Goal: Check status: Check status

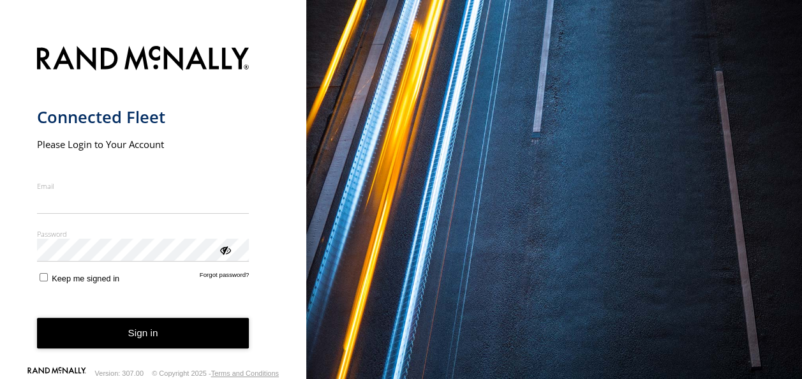
type input "**********"
click at [135, 349] on form "**********" at bounding box center [153, 203] width 233 height 331
click at [151, 334] on button "Sign in" at bounding box center [143, 333] width 212 height 31
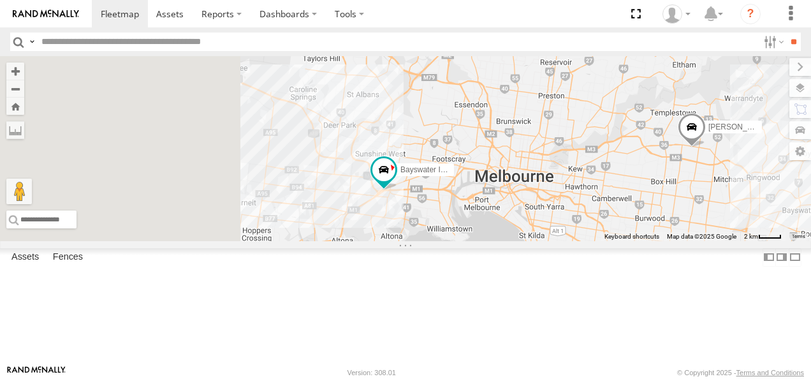
drag, startPoint x: 466, startPoint y: 292, endPoint x: 572, endPoint y: 303, distance: 106.4
click at [572, 241] on div "Bayswater Isuzu FRR [PERSON_NAME]" at bounding box center [405, 148] width 811 height 185
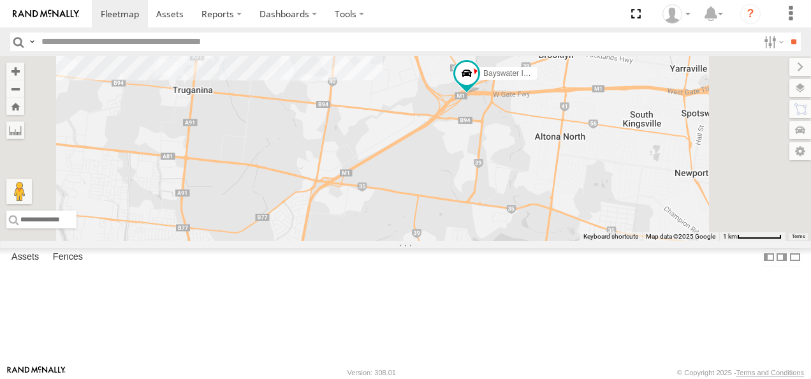
drag, startPoint x: 607, startPoint y: 265, endPoint x: 612, endPoint y: 120, distance: 145.5
click at [612, 120] on div "Bayswater Isuzu FRR [PERSON_NAME]" at bounding box center [405, 148] width 811 height 185
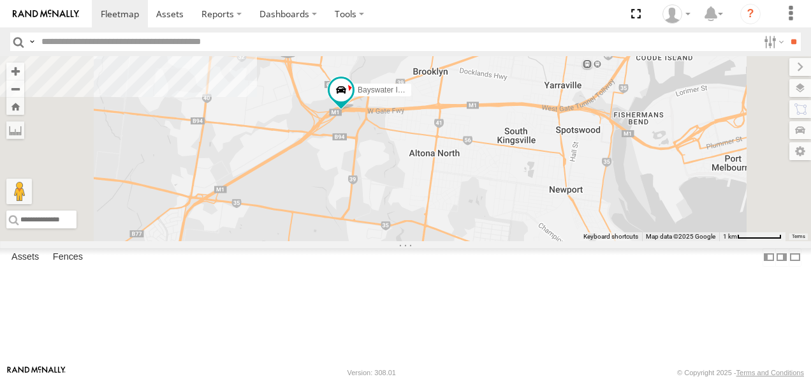
drag, startPoint x: 596, startPoint y: 149, endPoint x: 587, endPoint y: 327, distance: 177.6
click at [587, 241] on div "Bayswater Isuzu FRR [PERSON_NAME]" at bounding box center [405, 148] width 811 height 185
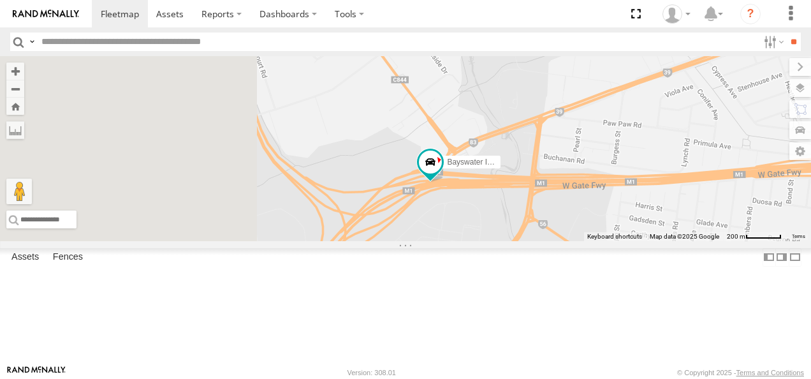
drag, startPoint x: 478, startPoint y: 273, endPoint x: 795, endPoint y: 292, distance: 317.6
click at [795, 241] on div "Bayswater Isuzu FRR [PERSON_NAME]" at bounding box center [405, 148] width 811 height 185
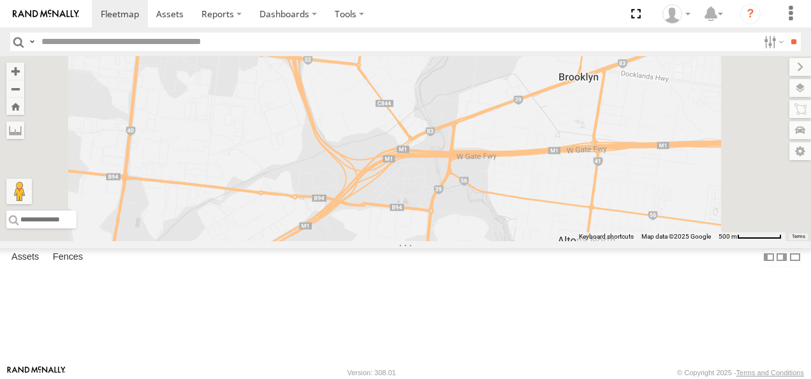
drag, startPoint x: 674, startPoint y: 299, endPoint x: 381, endPoint y: 203, distance: 307.2
click at [381, 203] on div "Bayswater Isuzu FRR [PERSON_NAME]" at bounding box center [405, 148] width 811 height 185
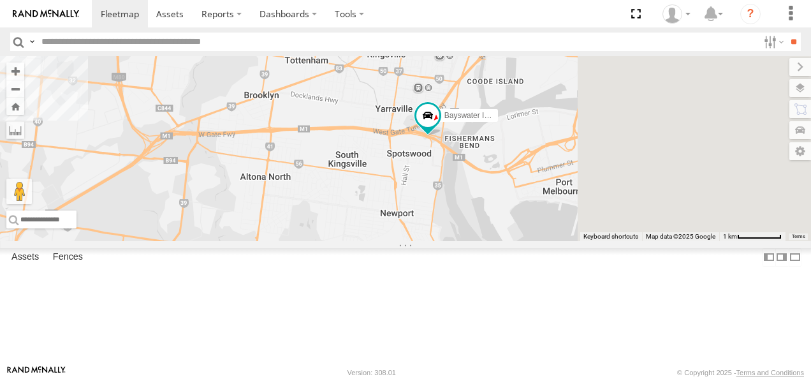
drag, startPoint x: 598, startPoint y: 177, endPoint x: 458, endPoint y: 229, distance: 149.5
click at [458, 229] on div "Bayswater Isuzu FRR [PERSON_NAME]" at bounding box center [405, 148] width 811 height 185
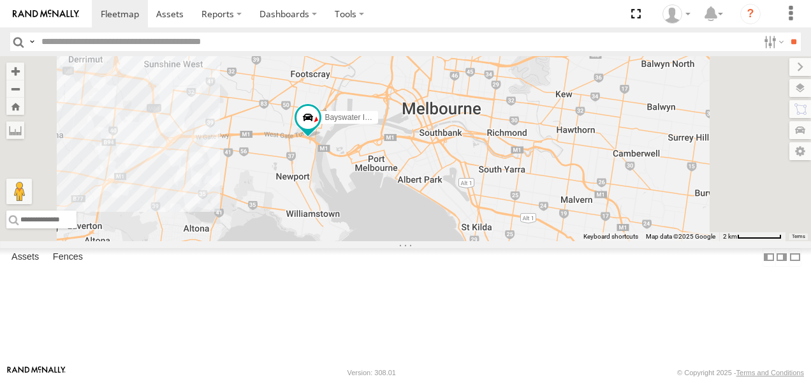
drag, startPoint x: 665, startPoint y: 220, endPoint x: 582, endPoint y: 200, distance: 85.3
click at [582, 200] on div "Bayswater Isuzu FRR [PERSON_NAME]" at bounding box center [405, 148] width 811 height 185
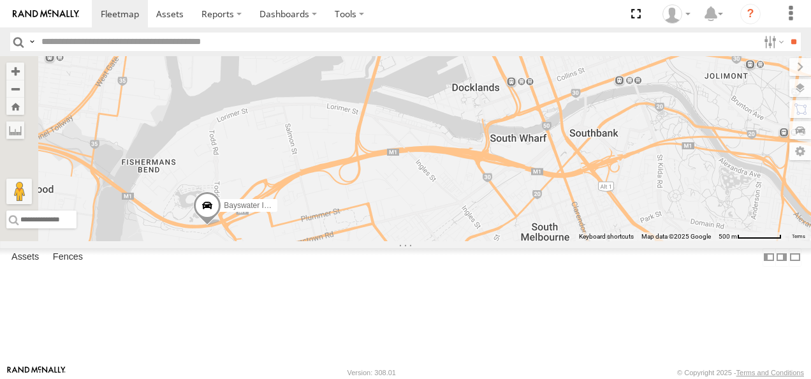
drag, startPoint x: 546, startPoint y: 270, endPoint x: 625, endPoint y: 278, distance: 79.5
click at [625, 241] on div "Bayswater Isuzu FRR" at bounding box center [405, 148] width 811 height 185
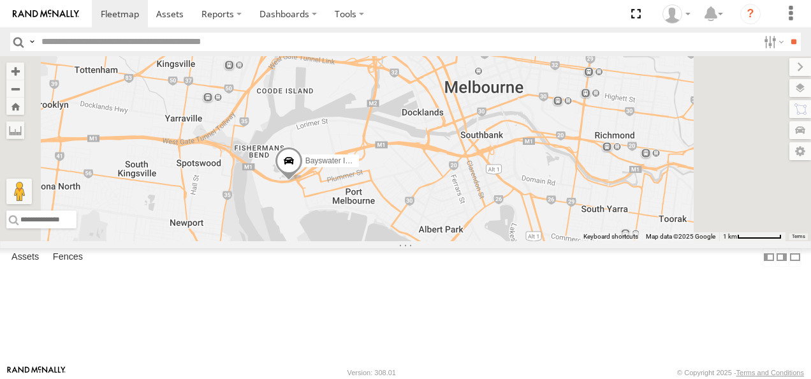
drag, startPoint x: 451, startPoint y: 203, endPoint x: 474, endPoint y: 286, distance: 86.7
click at [474, 241] on div "Bayswater Isuzu FRR" at bounding box center [405, 148] width 811 height 185
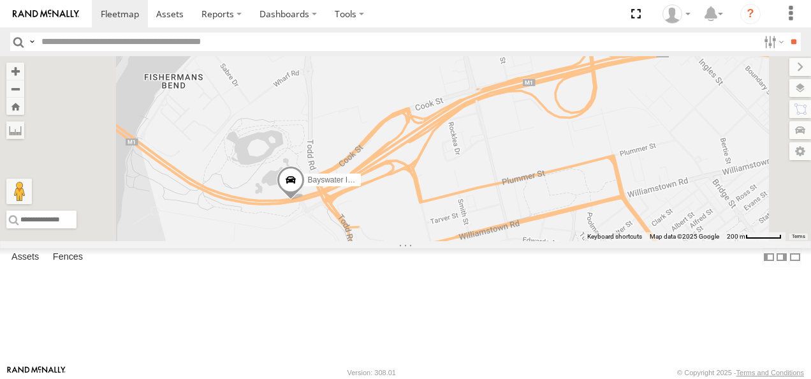
click at [305, 201] on span at bounding box center [291, 183] width 28 height 34
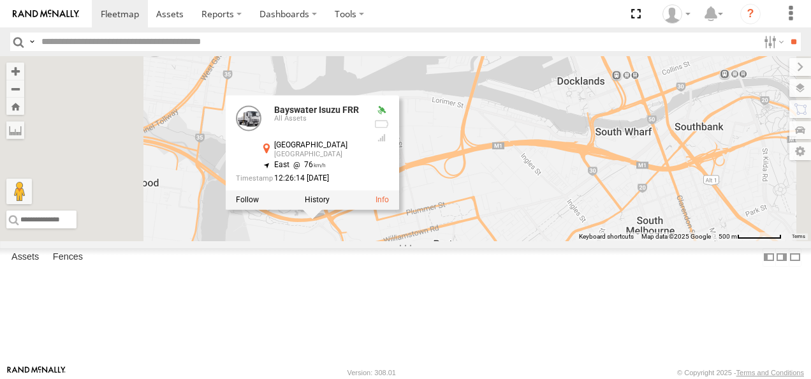
click at [484, 241] on div "Bayswater Isuzu FRR Bayswater Isuzu FRR All Assets [GEOGRAPHIC_DATA] -37.83369 …" at bounding box center [405, 148] width 811 height 185
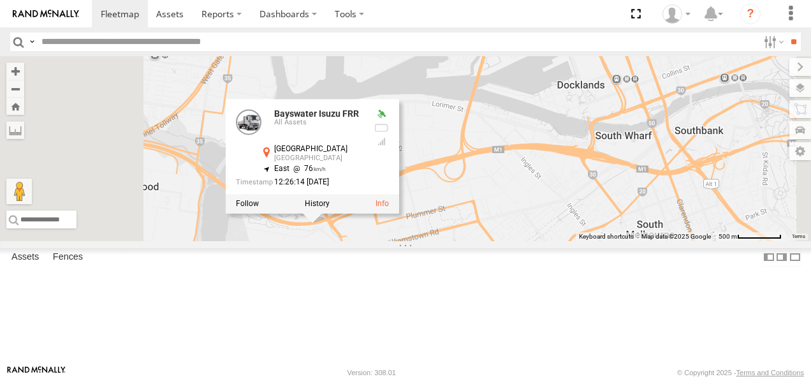
click at [492, 241] on div "Bayswater Isuzu FRR Bayswater Isuzu FRR All Assets [GEOGRAPHIC_DATA] -37.83369 …" at bounding box center [405, 148] width 811 height 185
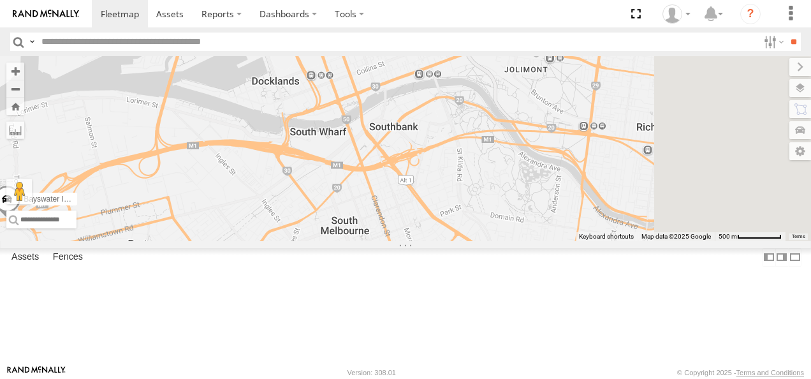
drag, startPoint x: 696, startPoint y: 255, endPoint x: 386, endPoint y: 249, distance: 310.1
click at [386, 241] on div "Bayswater Isuzu FRR" at bounding box center [405, 148] width 811 height 185
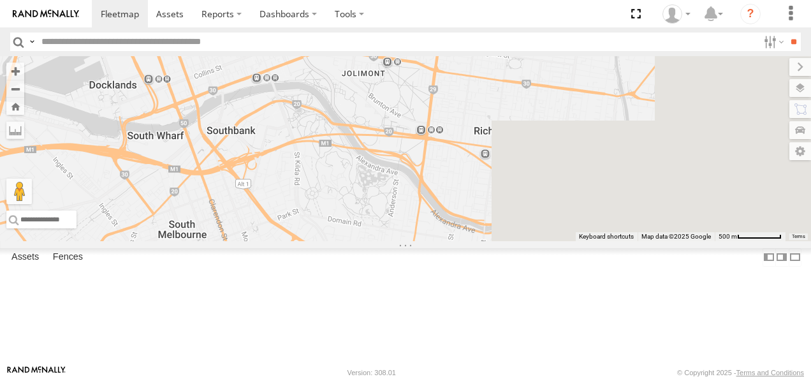
drag, startPoint x: 580, startPoint y: 247, endPoint x: 331, endPoint y: 249, distance: 248.8
click at [331, 241] on div "Bayswater Isuzu FRR" at bounding box center [405, 148] width 811 height 185
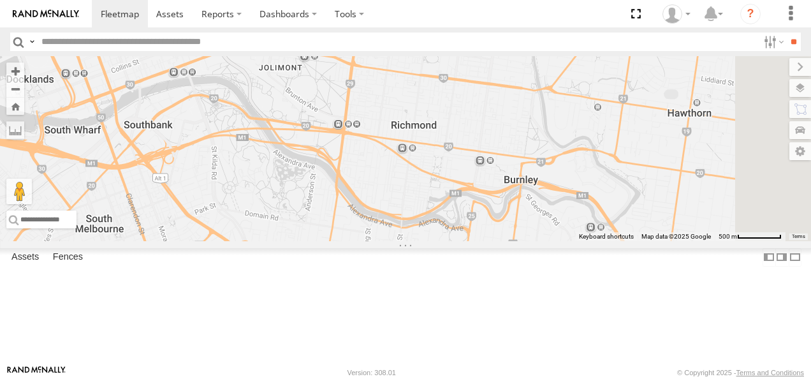
drag, startPoint x: 626, startPoint y: 255, endPoint x: 438, endPoint y: 258, distance: 188.2
click at [438, 241] on div "Bayswater Isuzu FRR" at bounding box center [405, 148] width 811 height 185
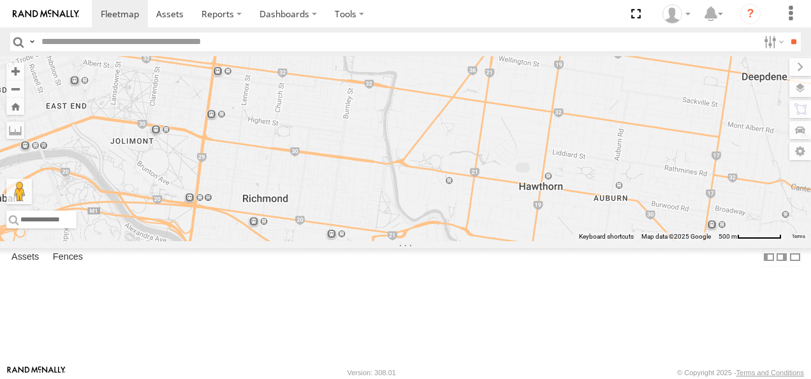
drag, startPoint x: 549, startPoint y: 260, endPoint x: 751, endPoint y: 314, distance: 210.0
click at [773, 241] on div "Bayswater Isuzu FRR" at bounding box center [405, 148] width 811 height 185
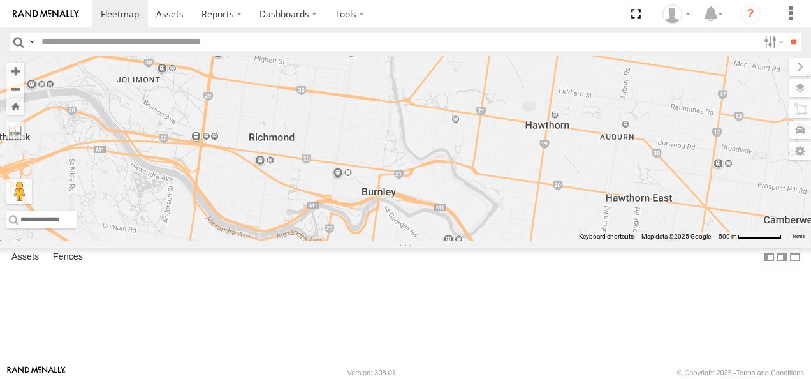
drag, startPoint x: 595, startPoint y: 250, endPoint x: 595, endPoint y: 211, distance: 39.5
click at [595, 214] on div "Bayswater Isuzu FRR" at bounding box center [405, 148] width 811 height 185
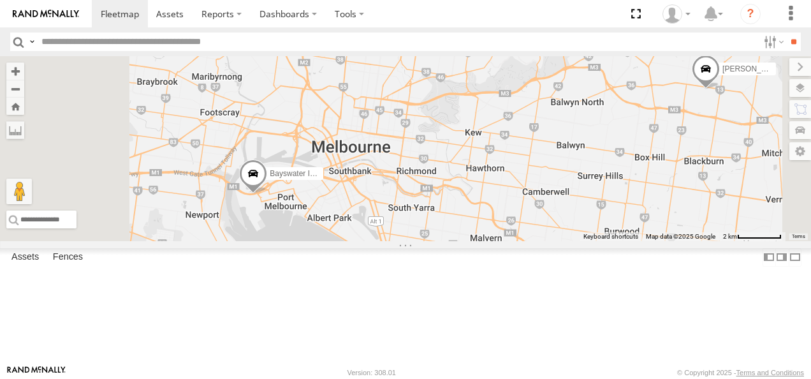
drag, startPoint x: 464, startPoint y: 249, endPoint x: 587, endPoint y: 264, distance: 123.4
click at [587, 241] on div "Bayswater Isuzu FRR [PERSON_NAME]" at bounding box center [405, 148] width 811 height 185
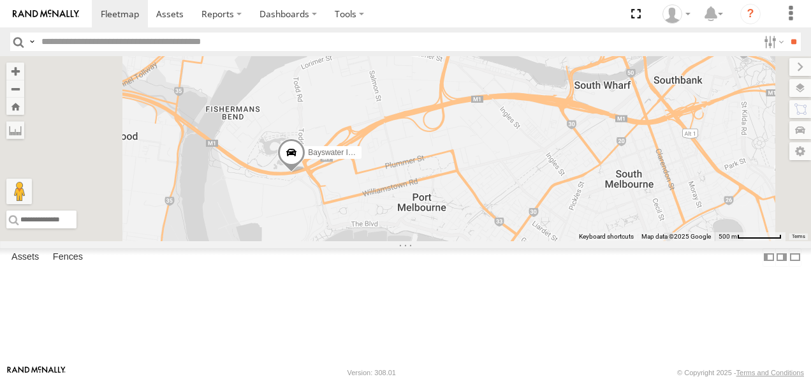
drag, startPoint x: 446, startPoint y: 277, endPoint x: 593, endPoint y: 228, distance: 154.7
click at [593, 228] on div "Bayswater Isuzu FRR [PERSON_NAME]" at bounding box center [405, 148] width 811 height 185
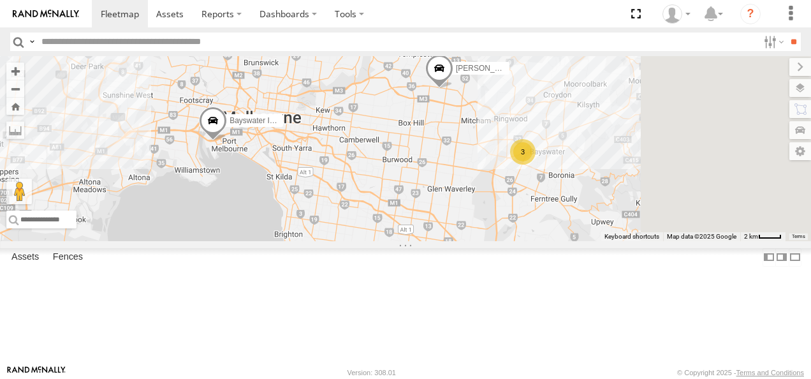
drag, startPoint x: 739, startPoint y: 242, endPoint x: 628, endPoint y: 218, distance: 113.6
click at [628, 218] on div "Bayswater Isuzu FRR [PERSON_NAME] BMW 3" at bounding box center [405, 148] width 811 height 185
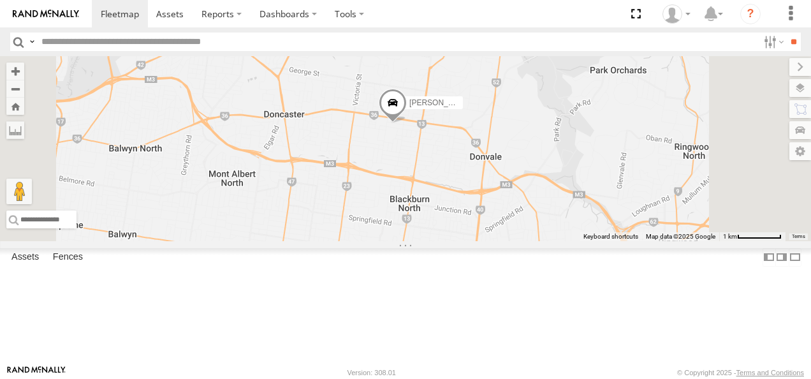
drag, startPoint x: 583, startPoint y: 174, endPoint x: 603, endPoint y: 269, distance: 97.7
click at [603, 241] on div "Bayswater Isuzu FRR [PERSON_NAME] LDV T60Max" at bounding box center [405, 148] width 811 height 185
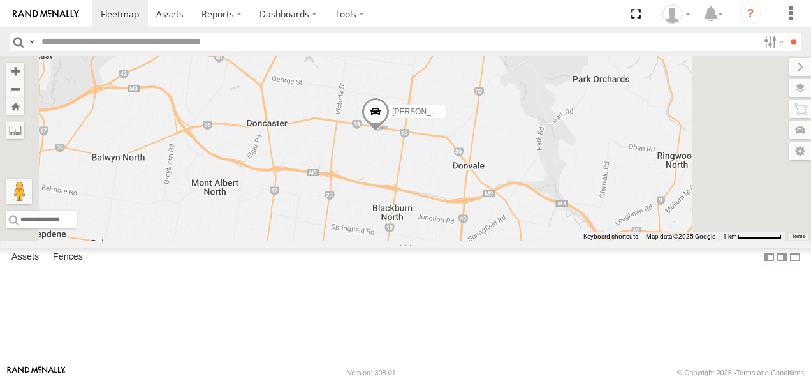
drag, startPoint x: 622, startPoint y: 244, endPoint x: 573, endPoint y: 47, distance: 203.1
click at [575, 51] on body at bounding box center [405, 189] width 811 height 379
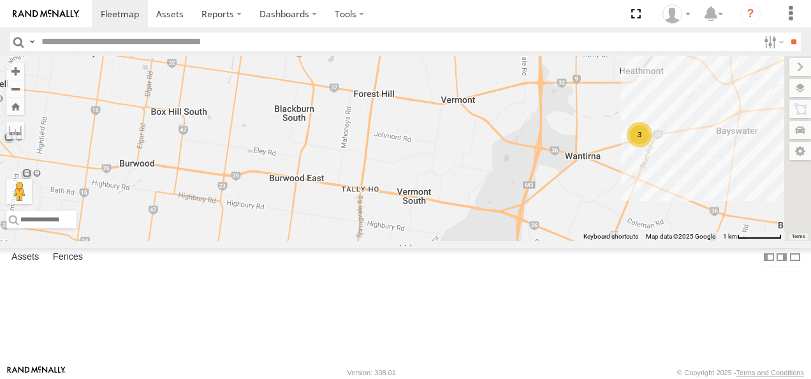
drag, startPoint x: 691, startPoint y: 174, endPoint x: 499, endPoint y: 169, distance: 191.4
click at [510, 165] on div "Bayswater Isuzu FRR [PERSON_NAME] LDV T60Max 3" at bounding box center [405, 148] width 811 height 185
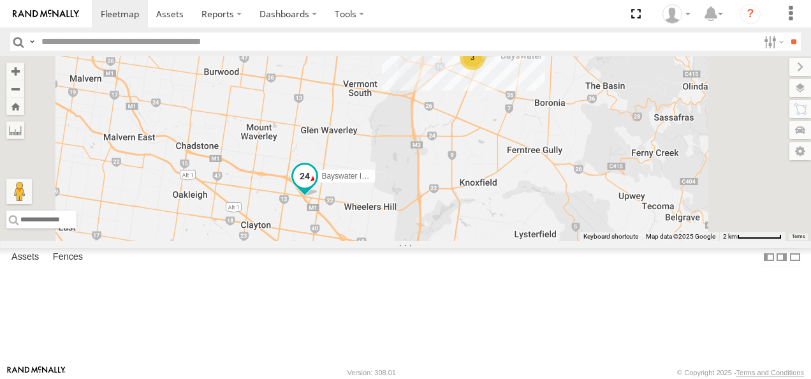
drag, startPoint x: 511, startPoint y: 319, endPoint x: 541, endPoint y: 211, distance: 112.5
click at [541, 211] on div "Bayswater Isuzu FRR LDV T60Max [PERSON_NAME] BMW 3" at bounding box center [405, 148] width 811 height 185
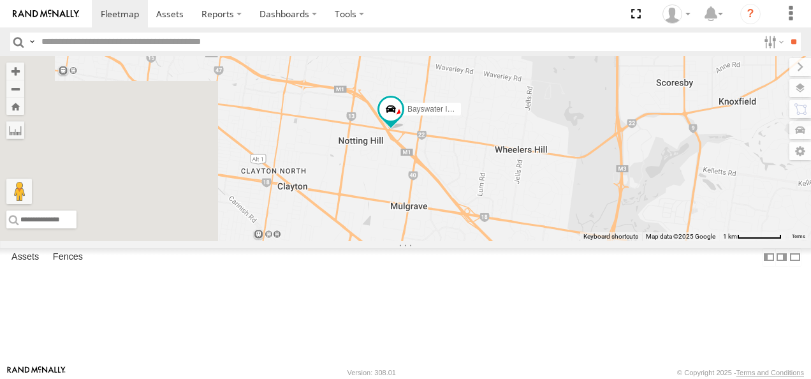
drag, startPoint x: 468, startPoint y: 249, endPoint x: 545, endPoint y: 230, distance: 78.9
click at [545, 230] on div "Bayswater Isuzu FRR LDV T60Max [PERSON_NAME] BMW" at bounding box center [405, 148] width 811 height 185
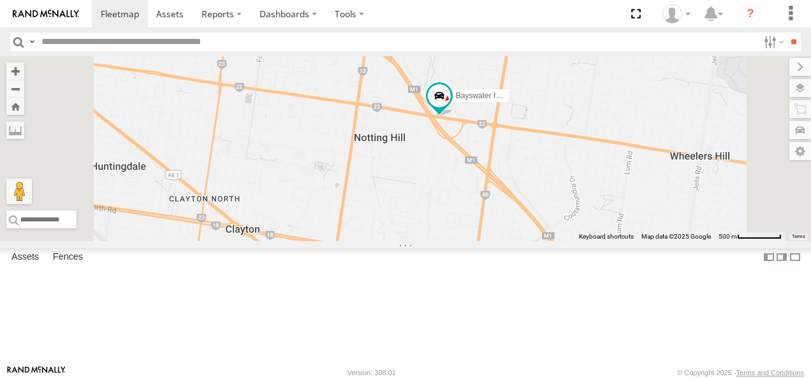
drag, startPoint x: 582, startPoint y: 182, endPoint x: 568, endPoint y: 263, distance: 82.3
click at [568, 241] on div "Bayswater Isuzu FRR LDV T60Max [PERSON_NAME] BMW" at bounding box center [405, 148] width 811 height 185
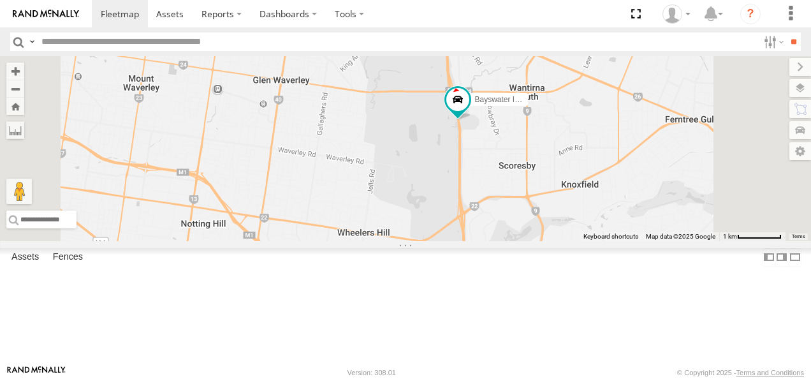
drag, startPoint x: 622, startPoint y: 161, endPoint x: 582, endPoint y: 216, distance: 68.5
click at [582, 216] on div "Bayswater Isuzu FRR" at bounding box center [405, 148] width 811 height 185
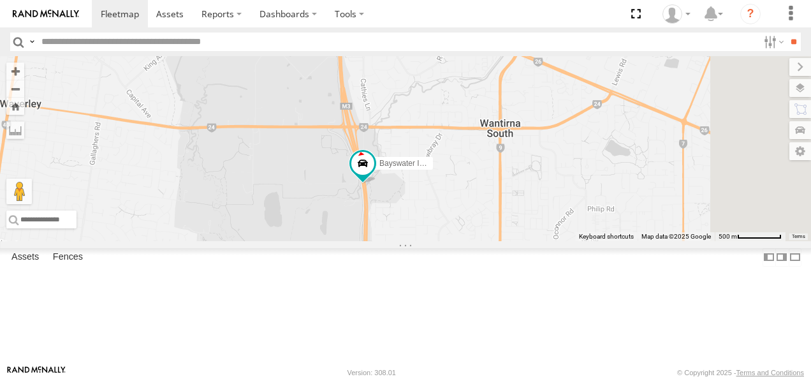
drag, startPoint x: 700, startPoint y: 196, endPoint x: 602, endPoint y: 272, distance: 124.3
click at [602, 241] on div "Bayswater Isuzu FRR" at bounding box center [405, 148] width 811 height 185
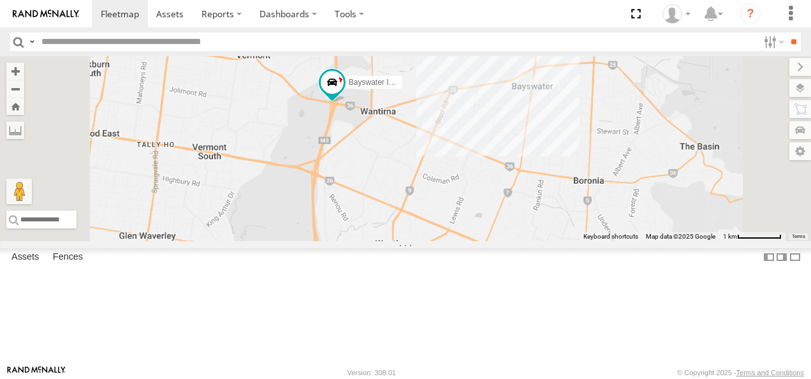
drag, startPoint x: 575, startPoint y: 203, endPoint x: 518, endPoint y: 366, distance: 173.1
click at [518, 366] on body at bounding box center [405, 189] width 811 height 379
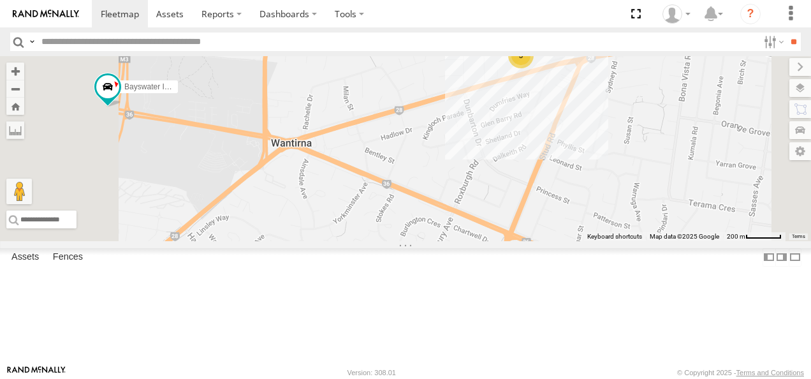
drag, startPoint x: 580, startPoint y: 217, endPoint x: 491, endPoint y: 293, distance: 116.7
click at [491, 241] on div "Bayswater Isuzu FRR 3" at bounding box center [405, 148] width 811 height 185
